Goal: Communication & Community: Share content

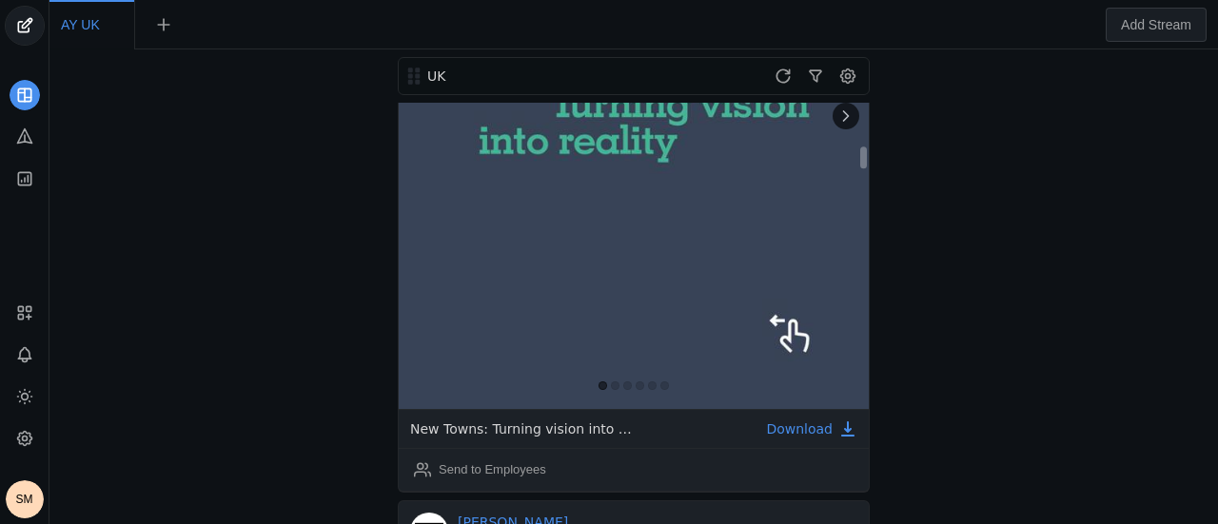
scroll to position [761, 0]
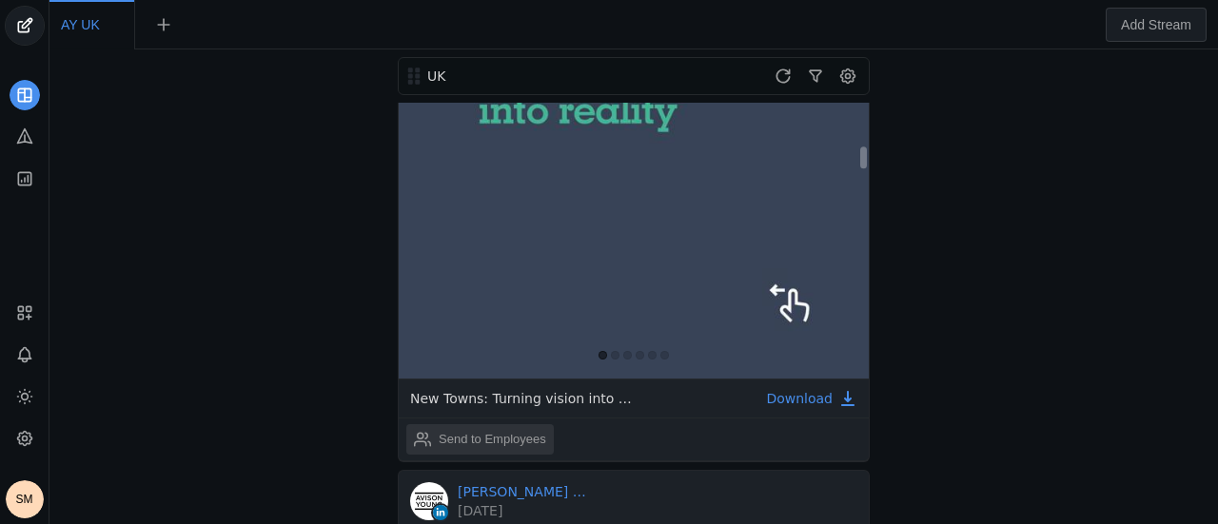
click at [502, 430] on div "Send to Employees" at bounding box center [493, 439] width 108 height 19
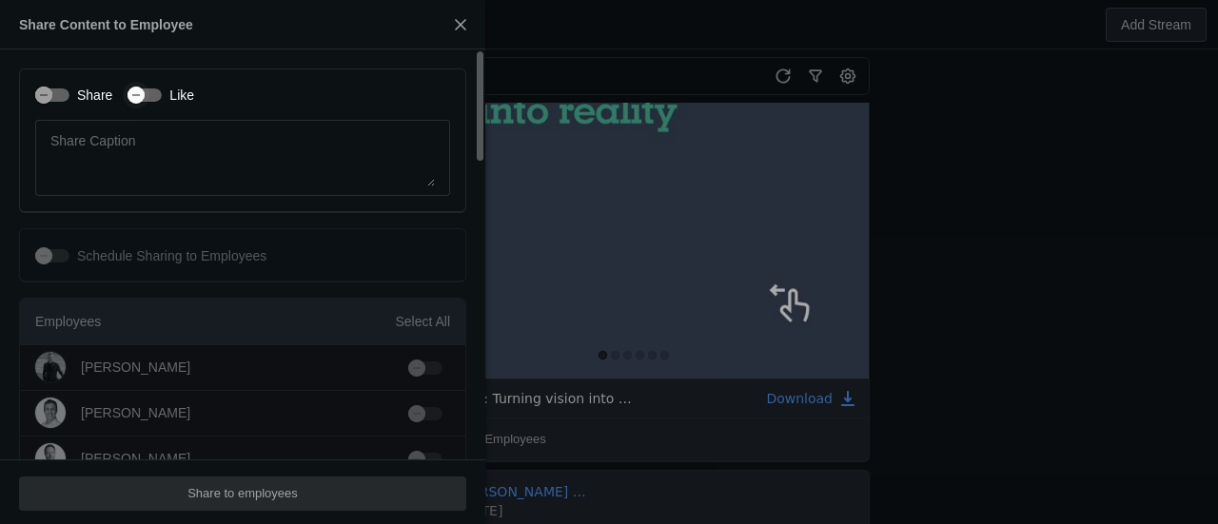
click at [144, 96] on div "button" at bounding box center [136, 95] width 27 height 27
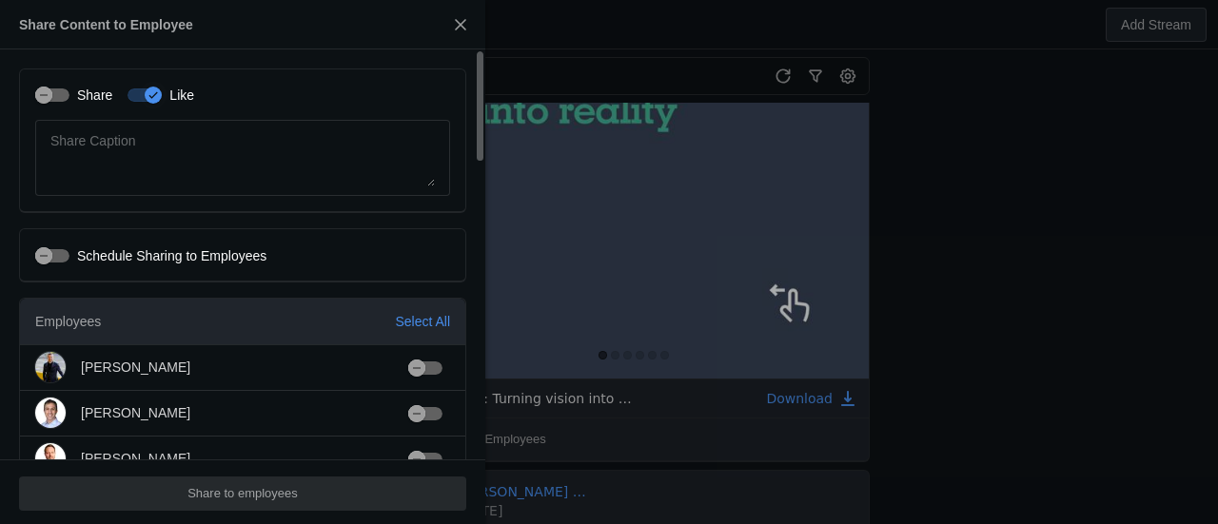
click at [70, 93] on label "Share" at bounding box center [90, 95] width 43 height 19
click at [69, 93] on button "Share" at bounding box center [52, 94] width 34 height 13
click at [406, 317] on div "Select All" at bounding box center [422, 321] width 55 height 19
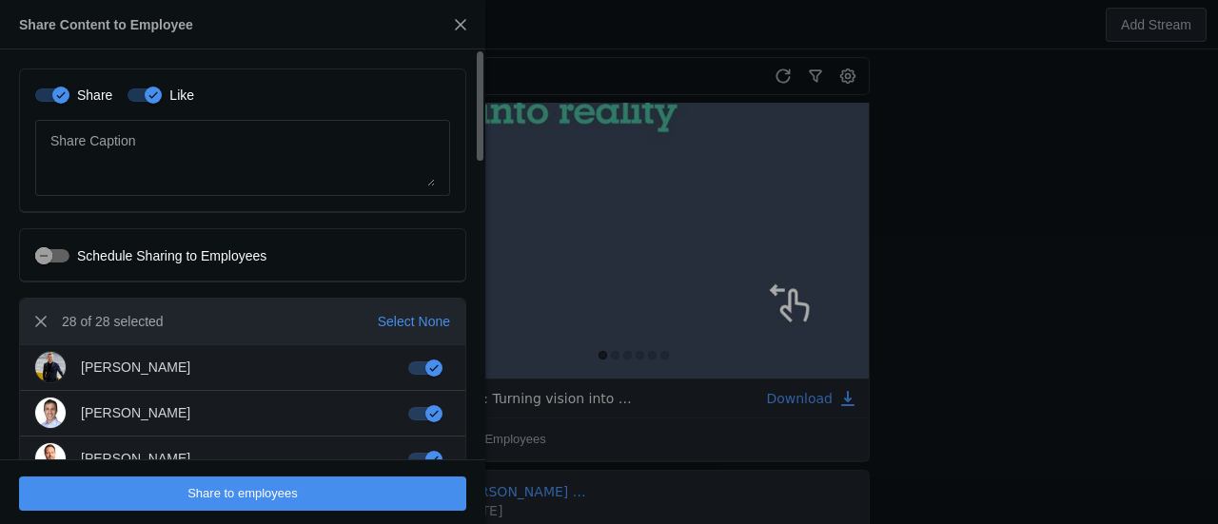
click at [367, 498] on span "undefined" at bounding box center [242, 494] width 447 height 34
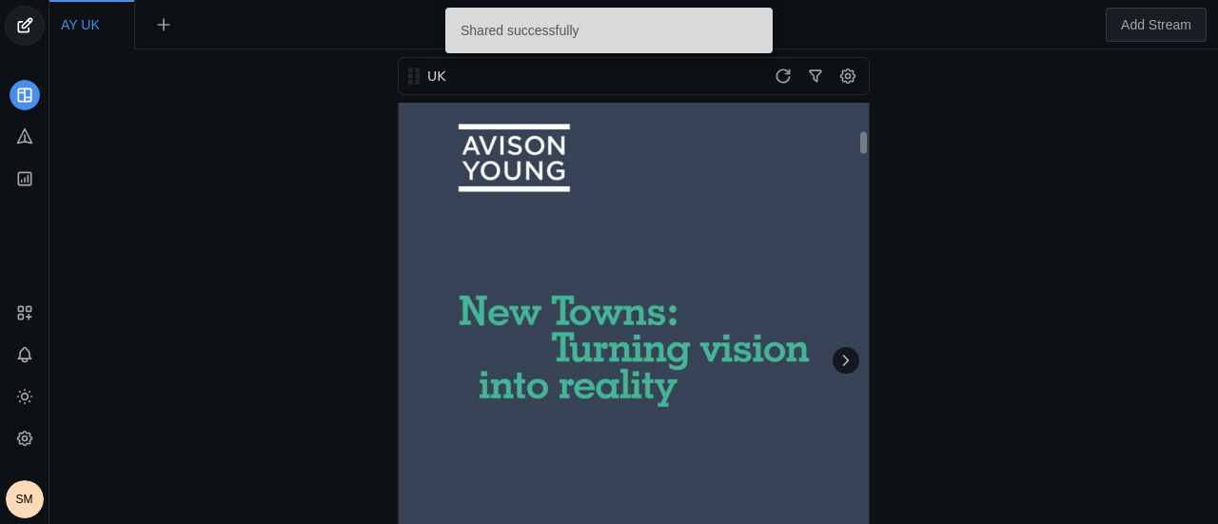
scroll to position [476, 0]
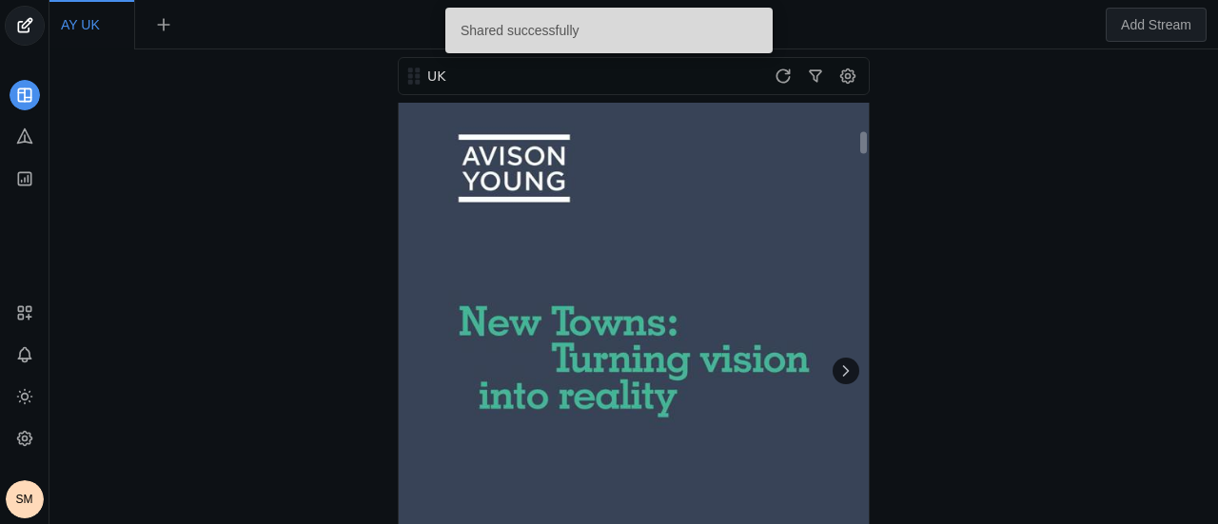
click at [840, 362] on icon at bounding box center [845, 371] width 19 height 19
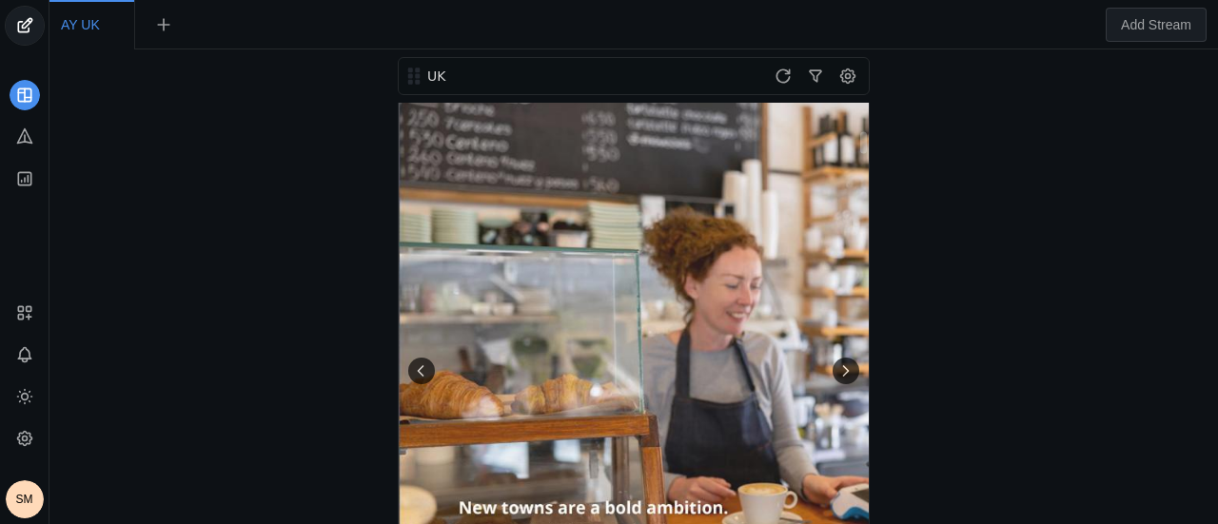
click at [847, 362] on icon at bounding box center [845, 371] width 19 height 19
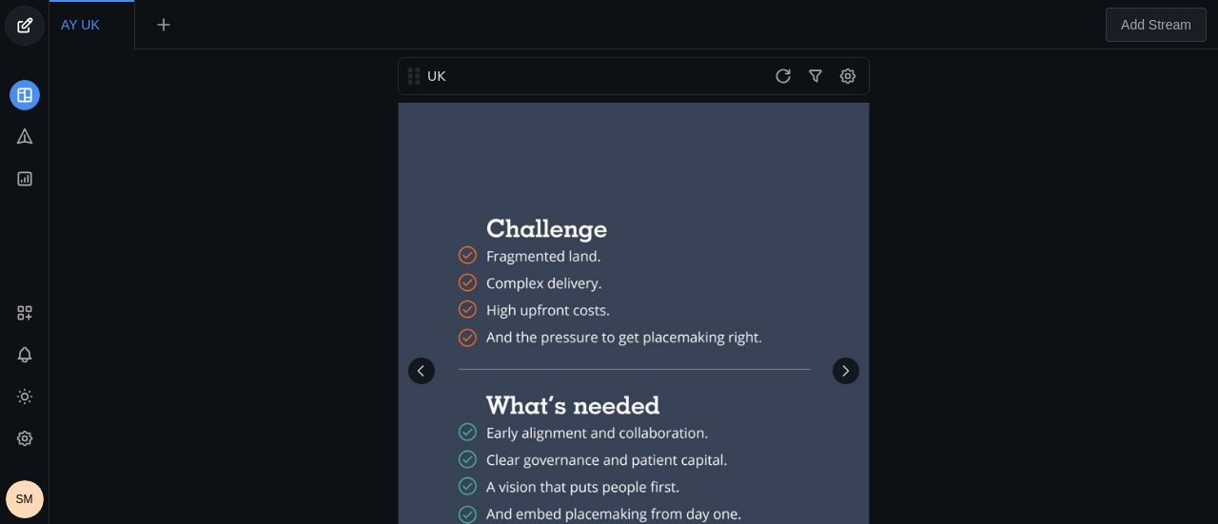
click at [1075, 286] on div "UK [PERSON_NAME] [PERSON_NAME] │UK 2 hours ago Ministers are announcing plannin…" at bounding box center [633, 286] width 1159 height 475
click at [852, 362] on icon at bounding box center [845, 371] width 19 height 19
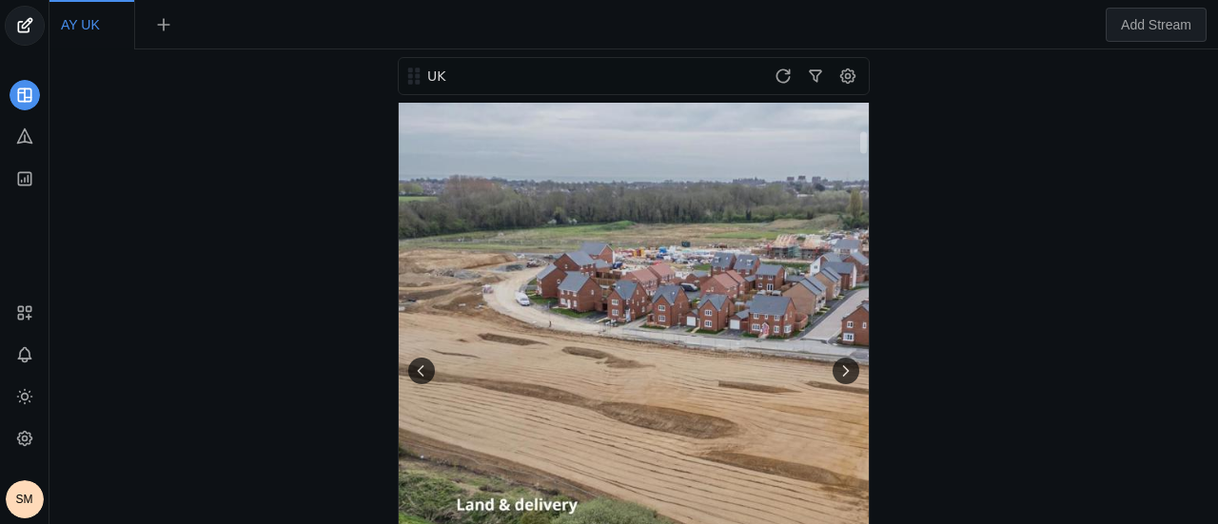
click at [852, 362] on icon at bounding box center [845, 371] width 19 height 19
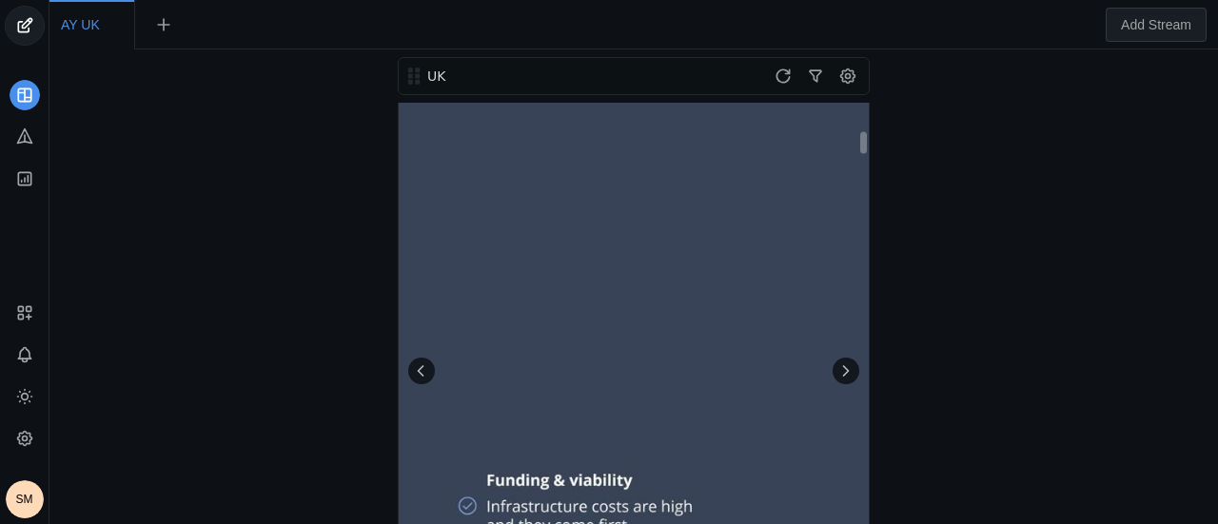
click at [852, 362] on icon at bounding box center [845, 371] width 19 height 19
